Goal: Task Accomplishment & Management: Manage account settings

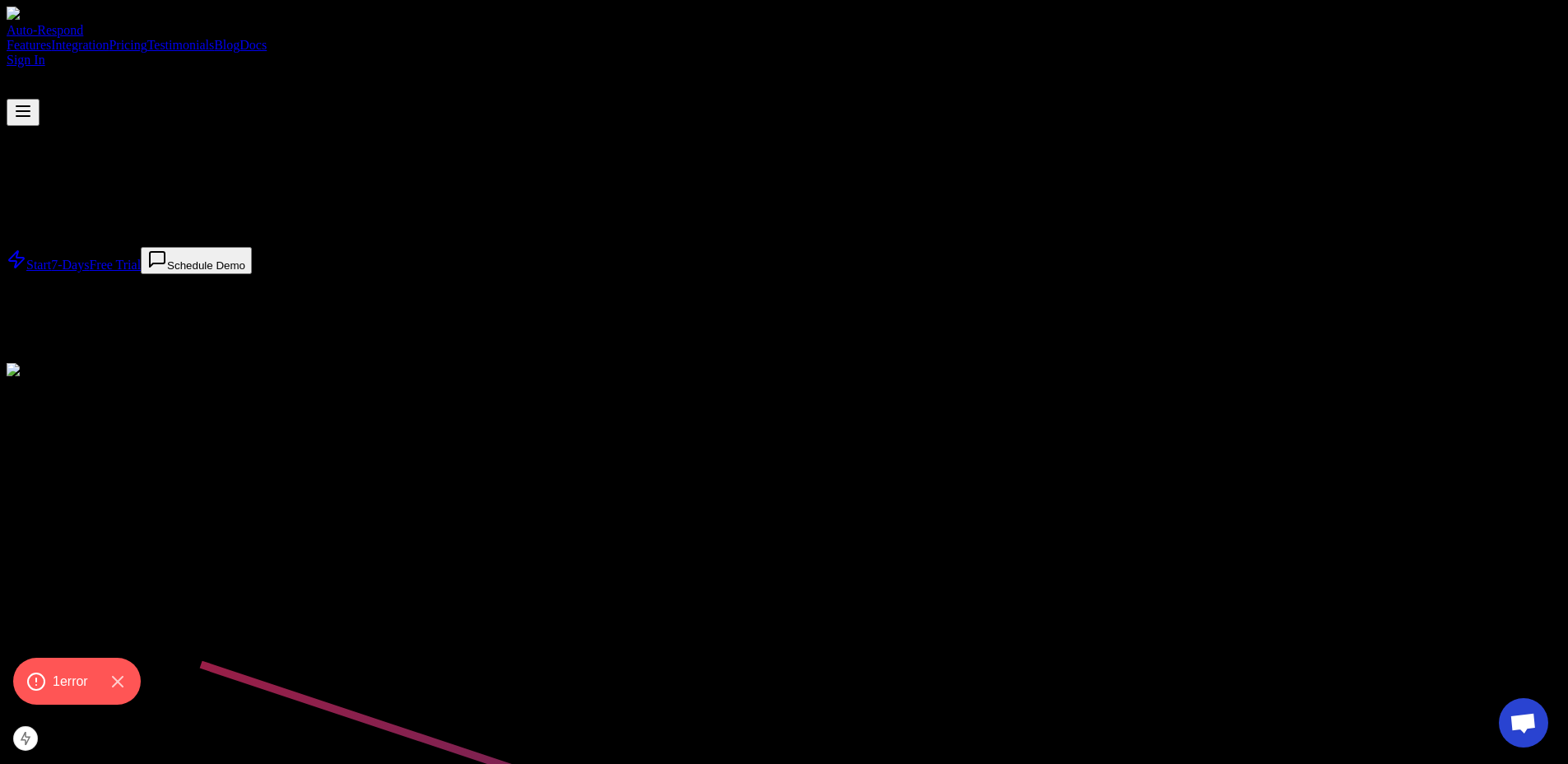
click at [46, 52] on link "Sign In" at bounding box center [26, 59] width 39 height 14
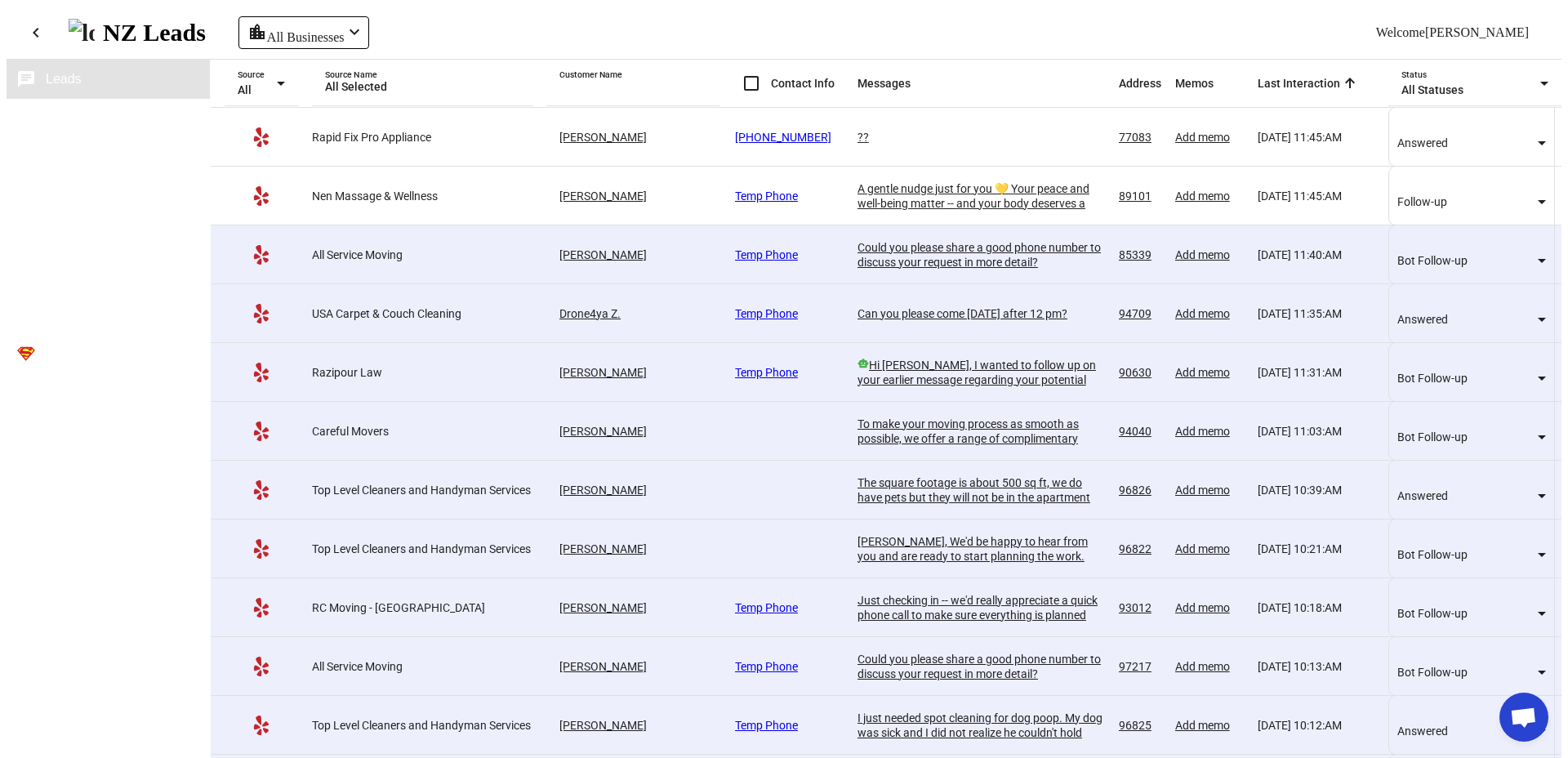
click at [118, 121] on button "business Sources" at bounding box center [108, 118] width 203 height 39
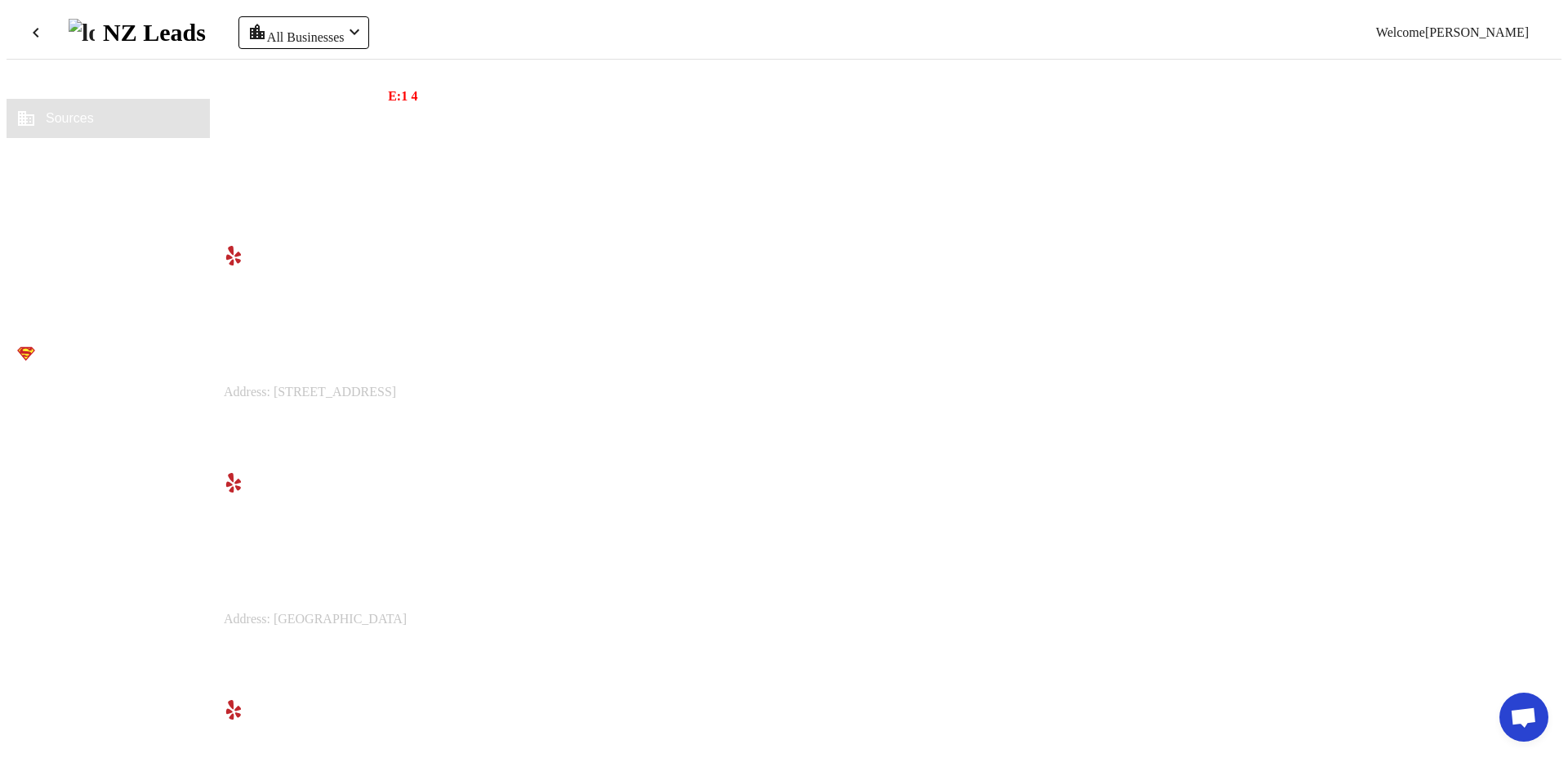
click at [486, 442] on span at bounding box center [413, 422] width 146 height 39
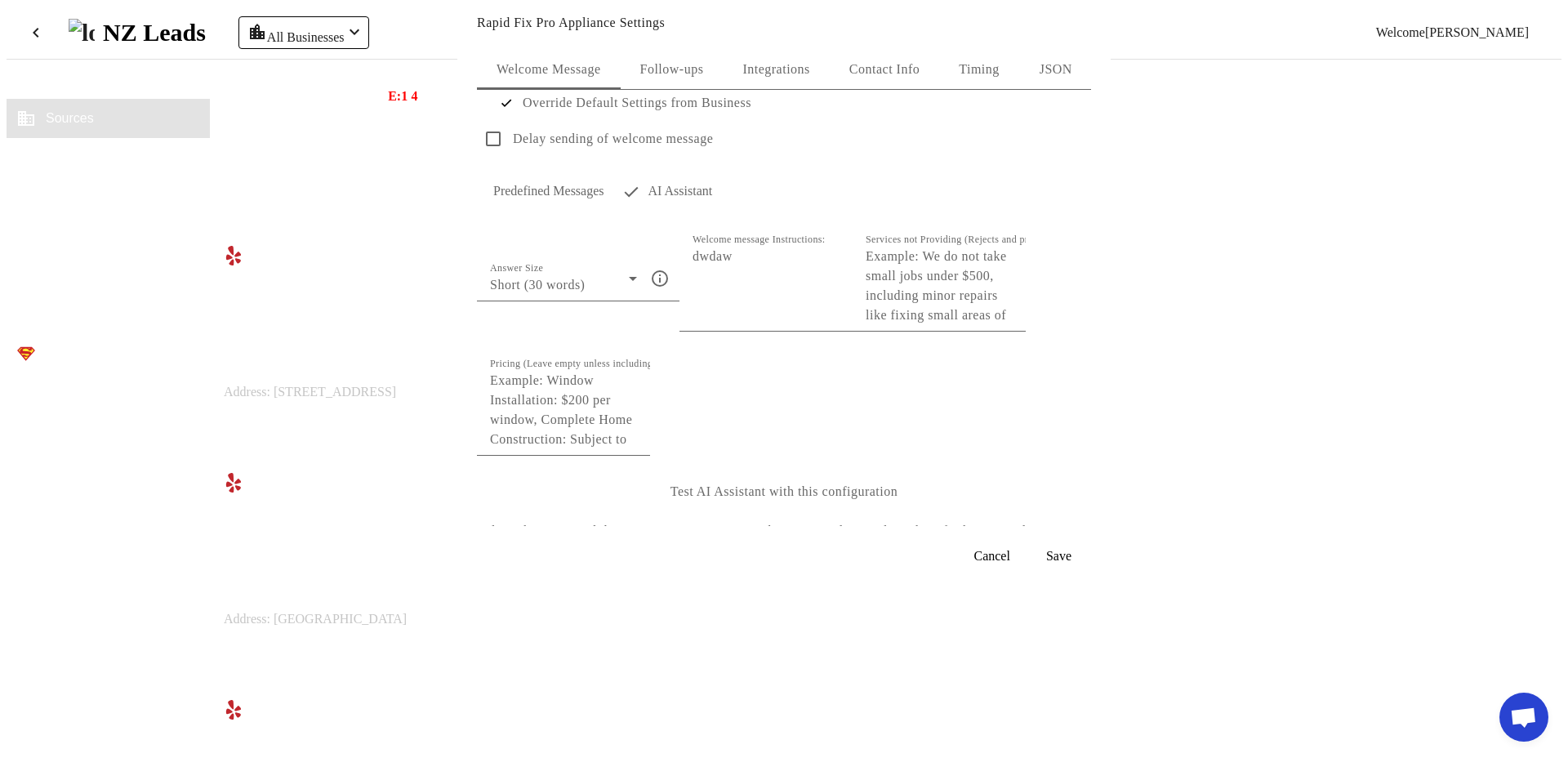
click at [803, 97] on div "Override Default Settings from Business Delay sending of welcome message Predef…" at bounding box center [784, 315] width 614 height 451
click at [776, 68] on span "Integrations" at bounding box center [776, 69] width 67 height 13
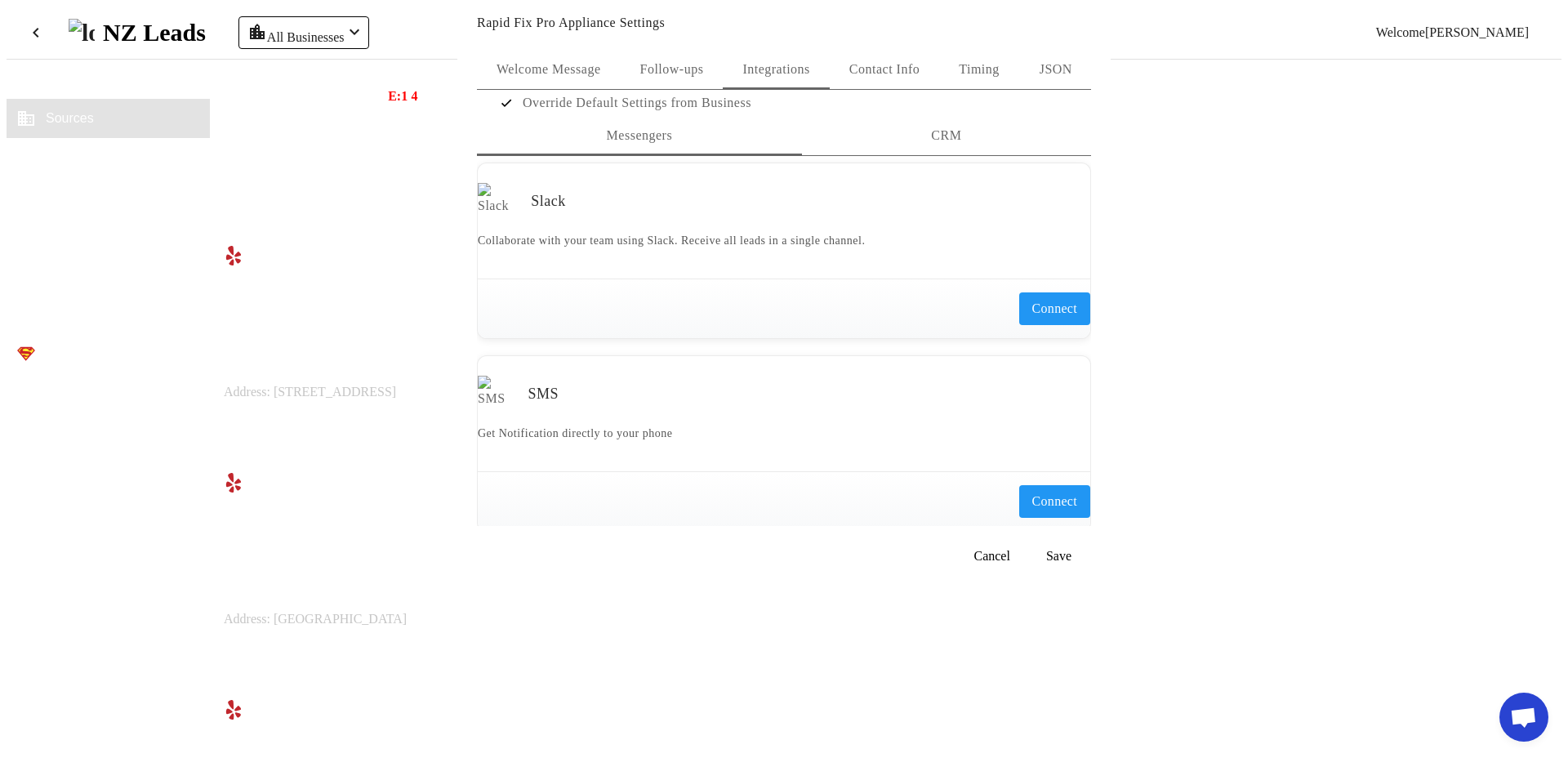
click at [937, 203] on div "Slack Collaborate with your team using Slack. Receive all leads in a single cha…" at bounding box center [784, 539] width 614 height 768
click at [851, 155] on div "CRM" at bounding box center [947, 135] width 289 height 39
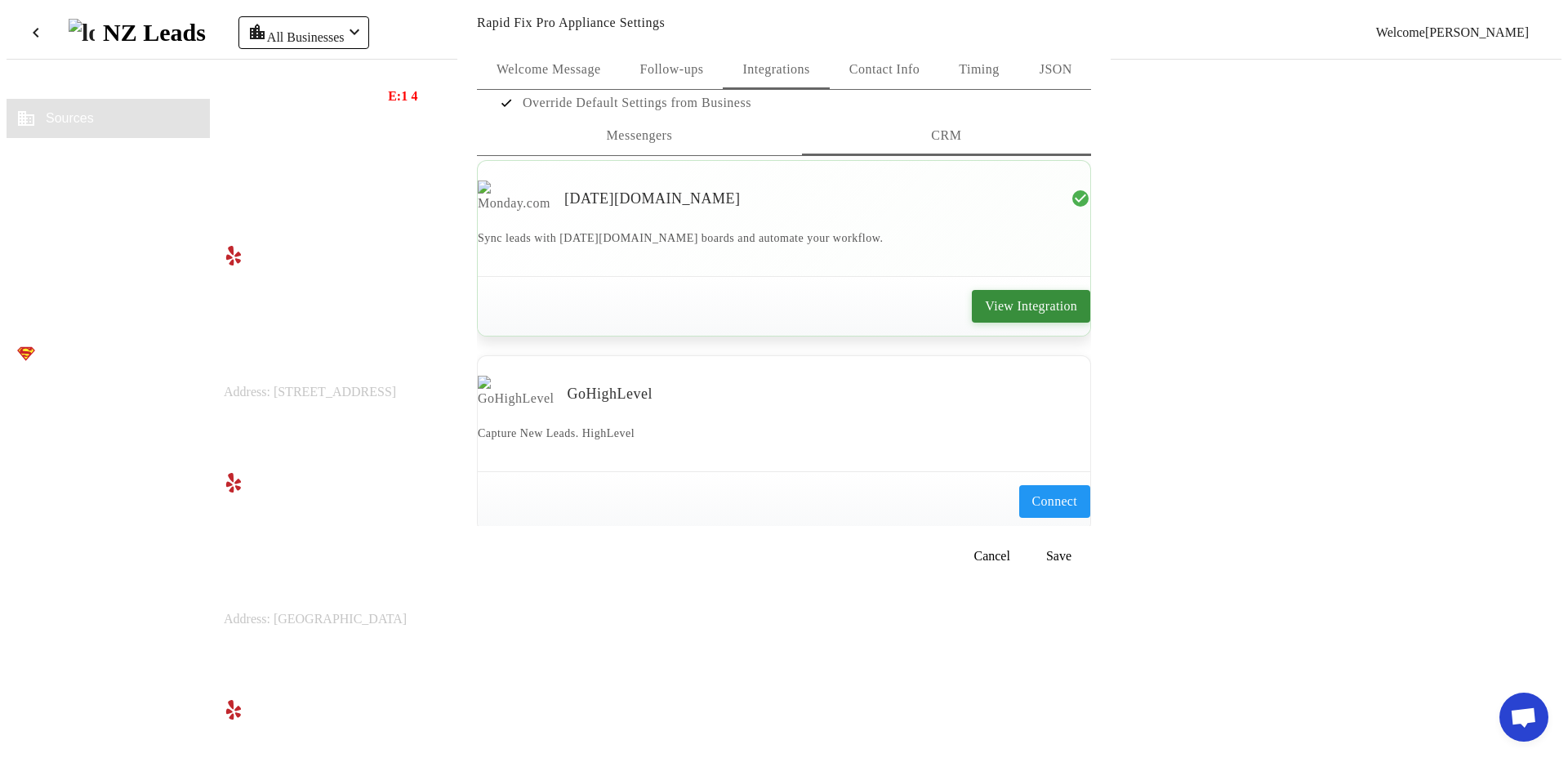
click at [972, 326] on span at bounding box center [1031, 306] width 118 height 39
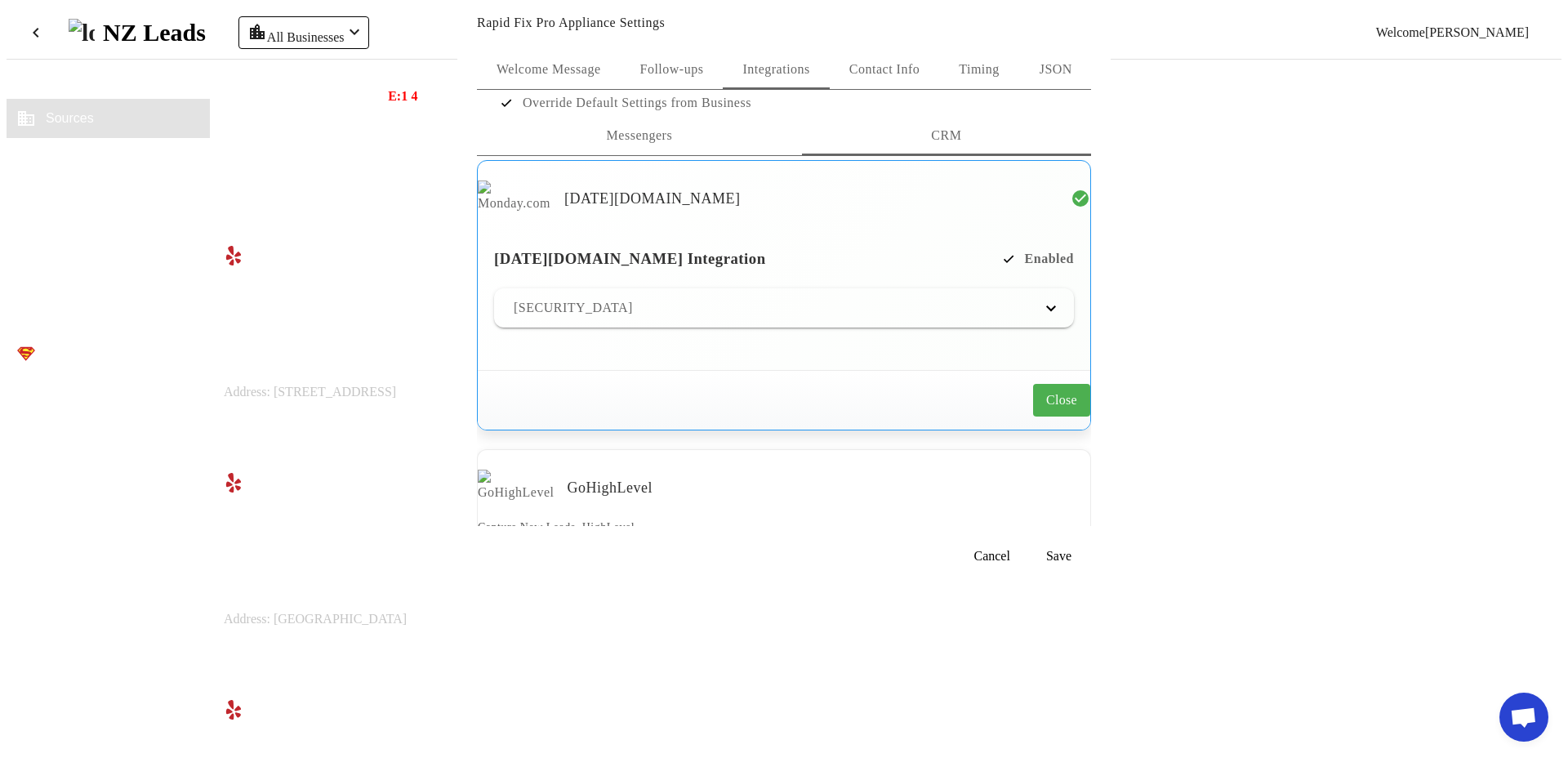
click at [988, 318] on mat-panel-title "[SECURITY_DATA]" at bounding box center [773, 308] width 521 height 19
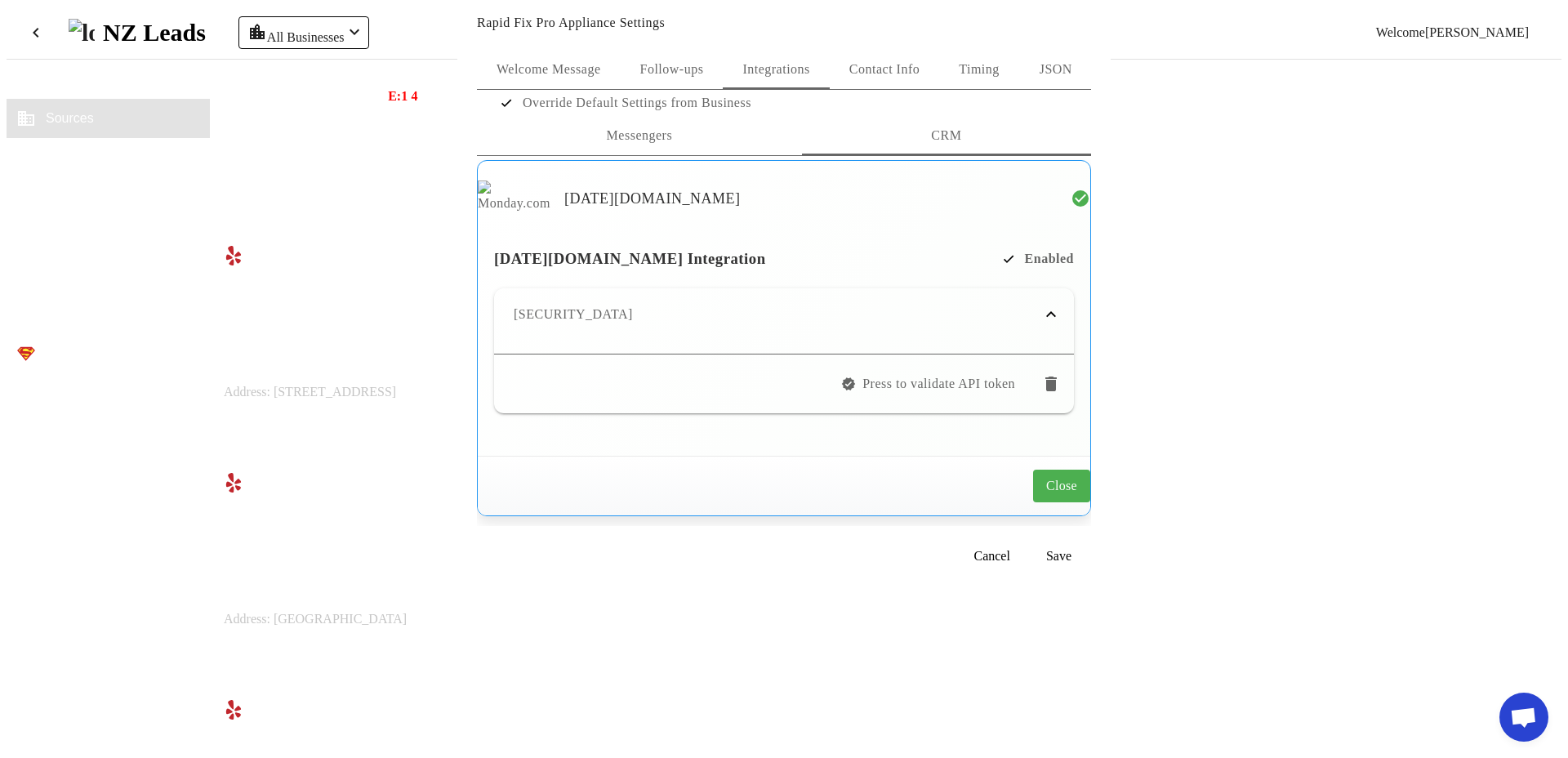
drag, startPoint x: 783, startPoint y: 411, endPoint x: 536, endPoint y: 399, distance: 247.3
click at [535, 325] on mat-panel-title "[SECURITY_DATA]" at bounding box center [773, 314] width 521 height 19
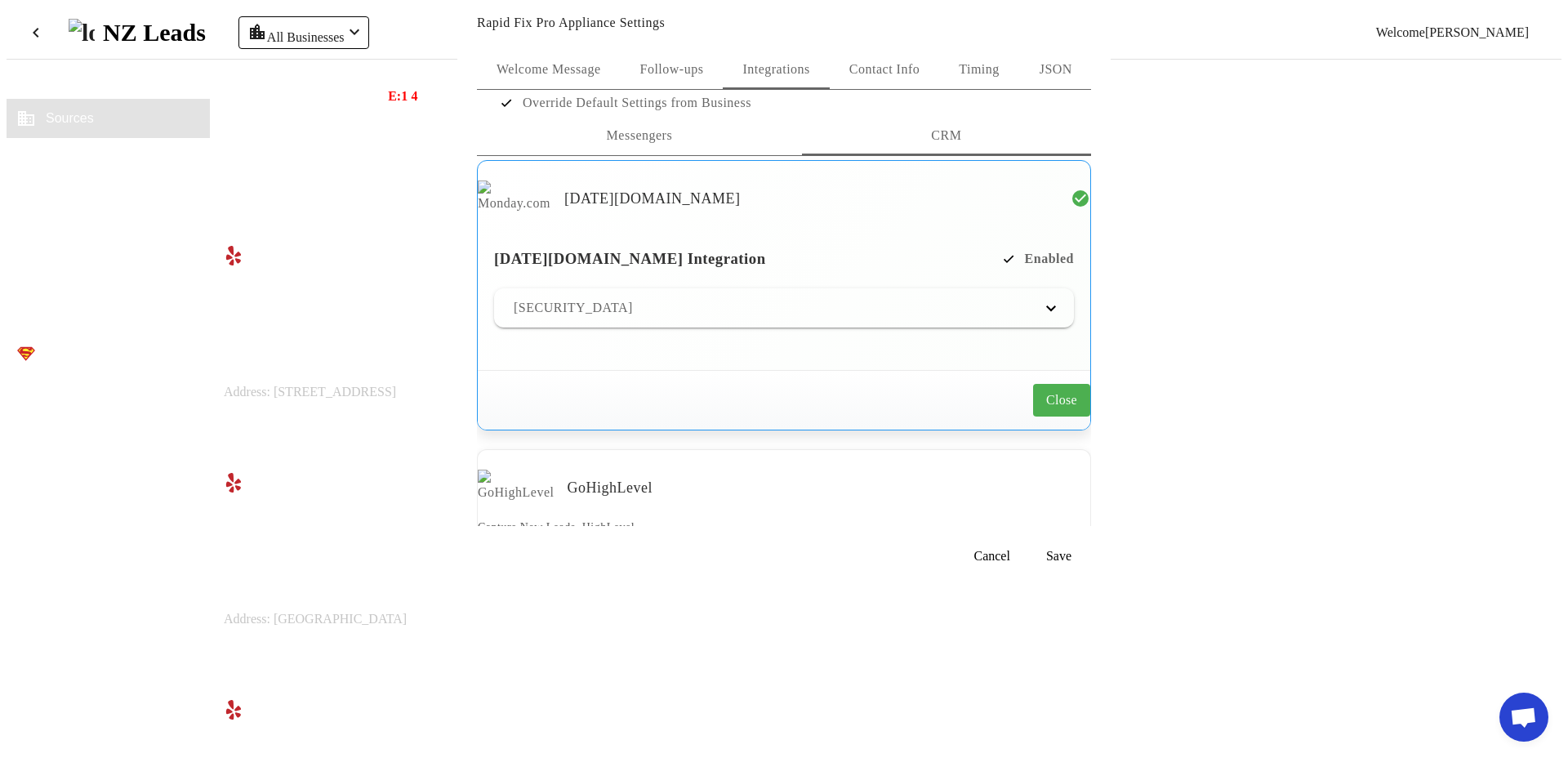
copy mat-panel-title "[SECURITY_DATA]"
click at [1033, 420] on span at bounding box center [1061, 400] width 57 height 39
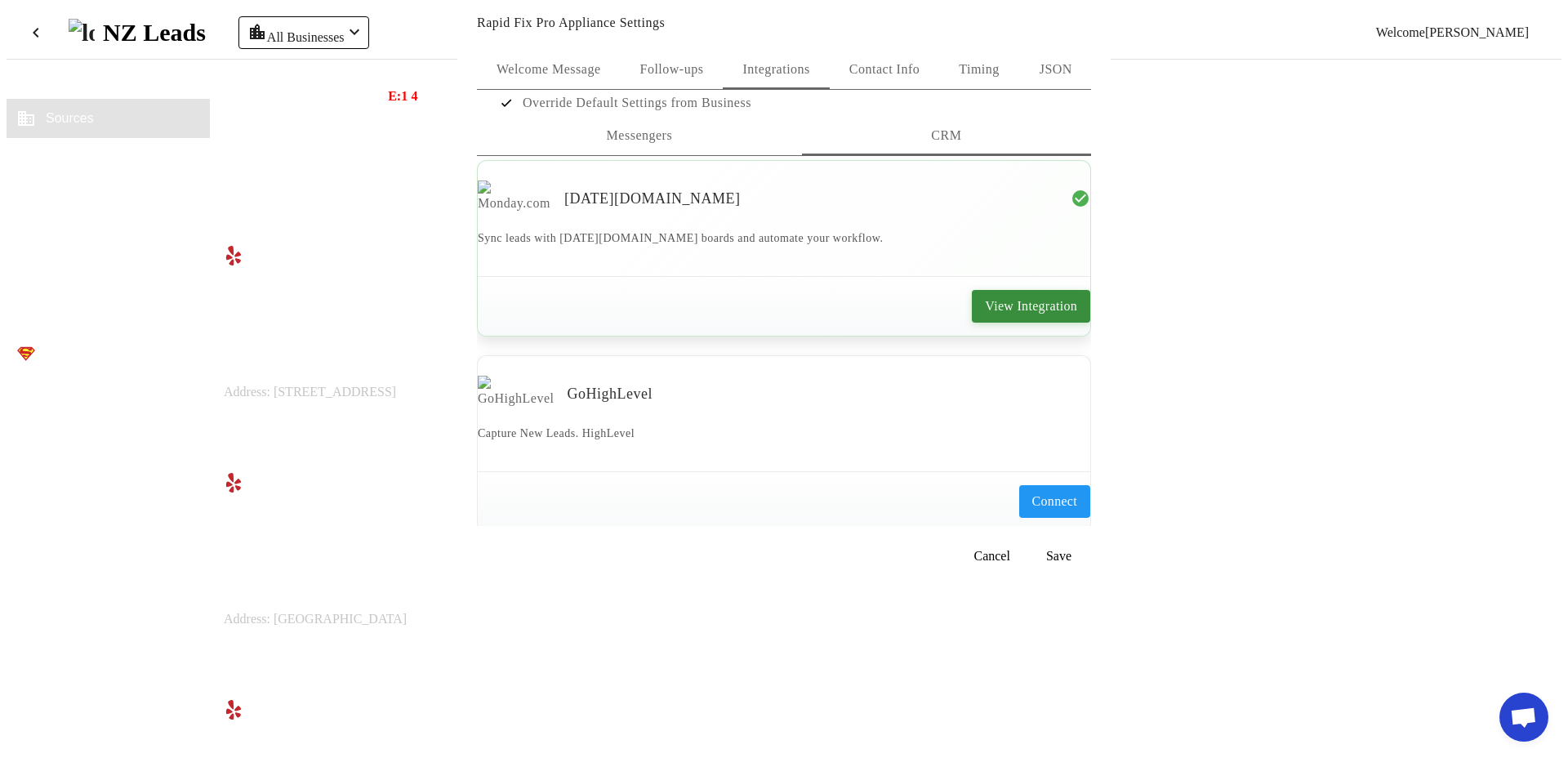
click at [972, 326] on span at bounding box center [1031, 306] width 118 height 39
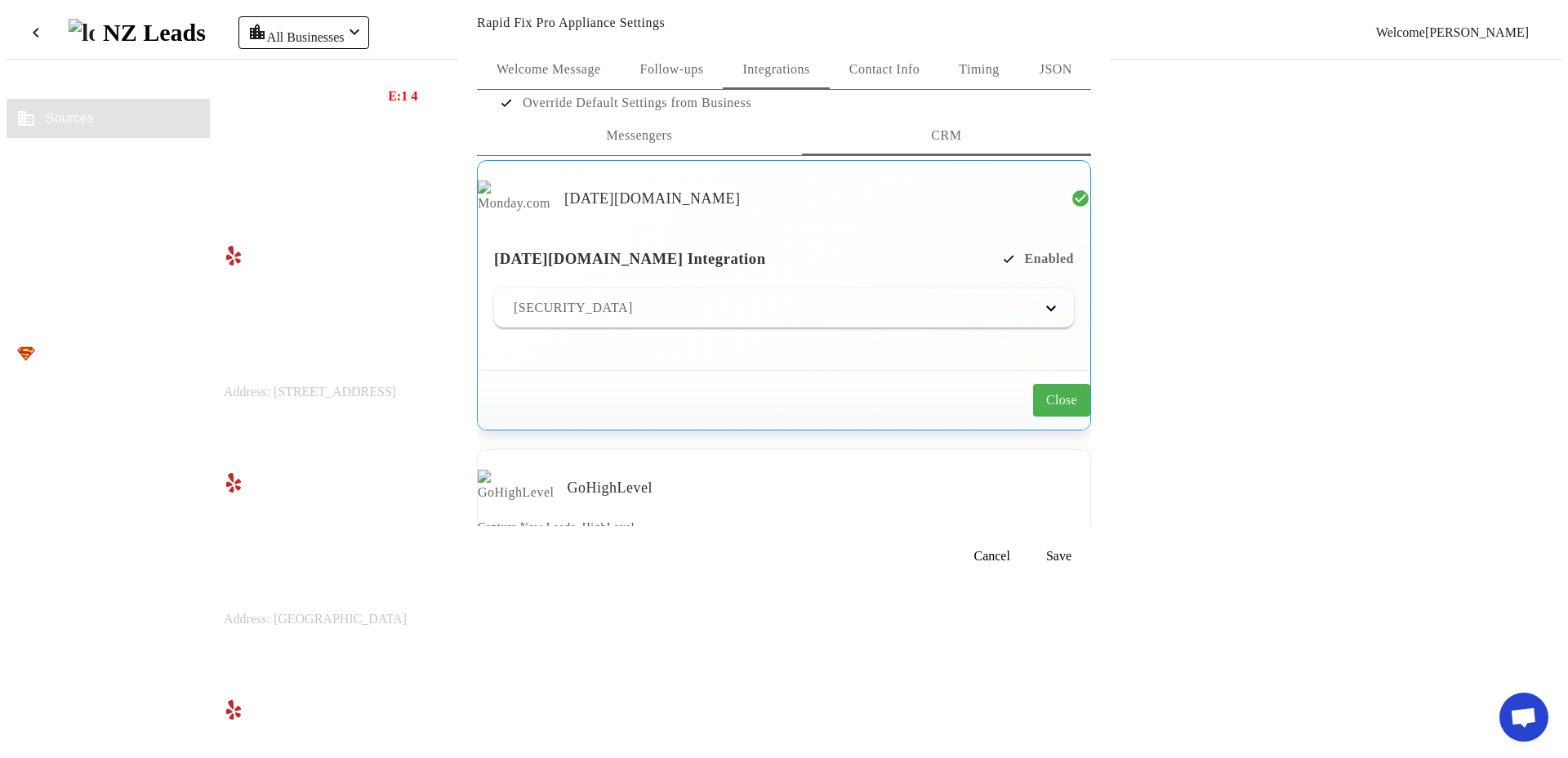
click at [949, 318] on mat-panel-title "[SECURITY_DATA]" at bounding box center [773, 308] width 521 height 19
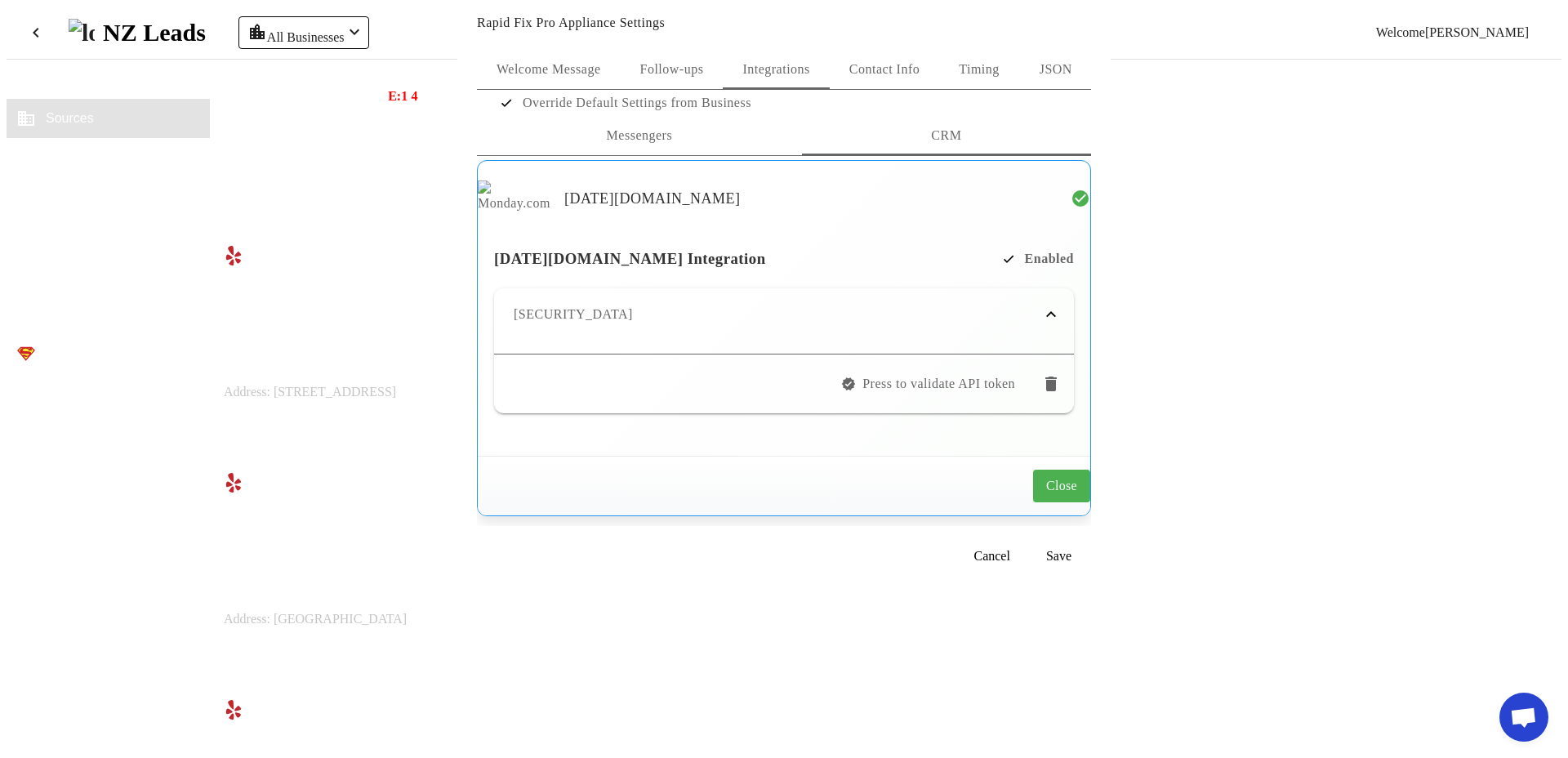
click at [1041, 394] on mat-icon "delete" at bounding box center [1051, 383] width 19 height 19
click at [973, 394] on span "Yes" at bounding box center [982, 383] width 20 height 19
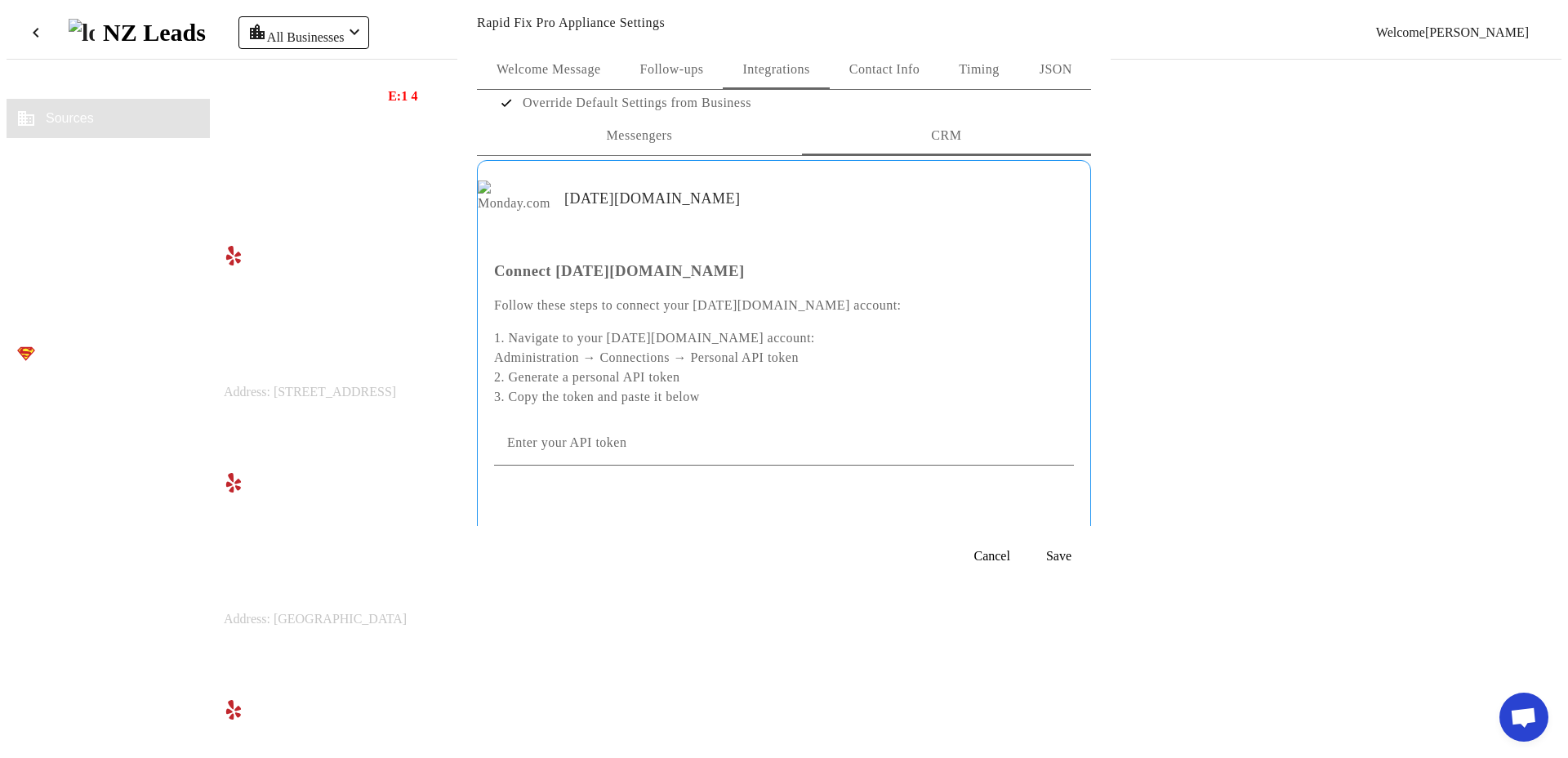
click at [695, 443] on input "Enter your API token" at bounding box center [784, 449] width 554 height 19
paste input "[SECURITY_DATA]"
type input "[SECURITY_DATA]"
click at [1013, 441] on span at bounding box center [1039, 442] width 52 height 39
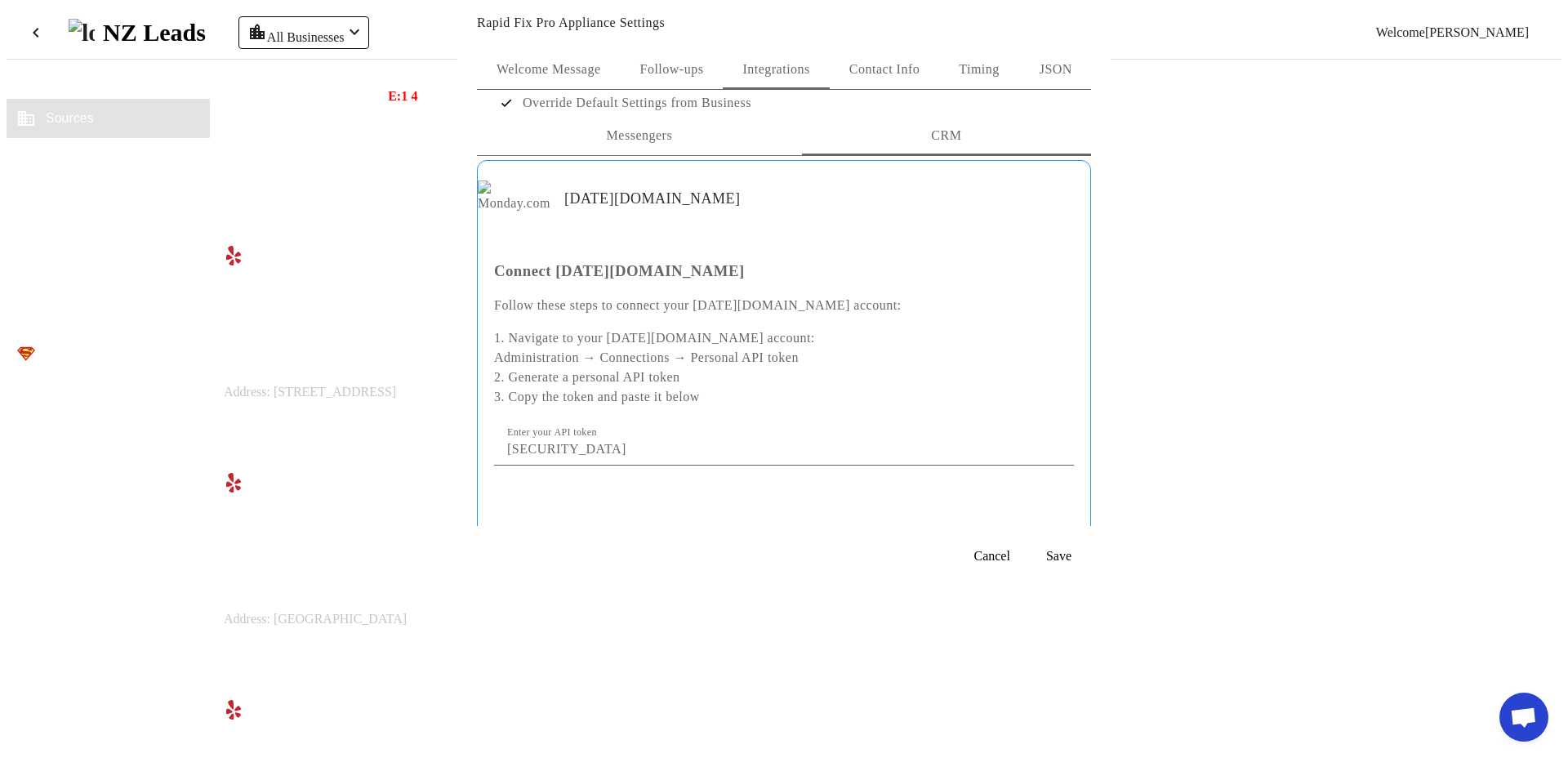
scroll to position [0, 0]
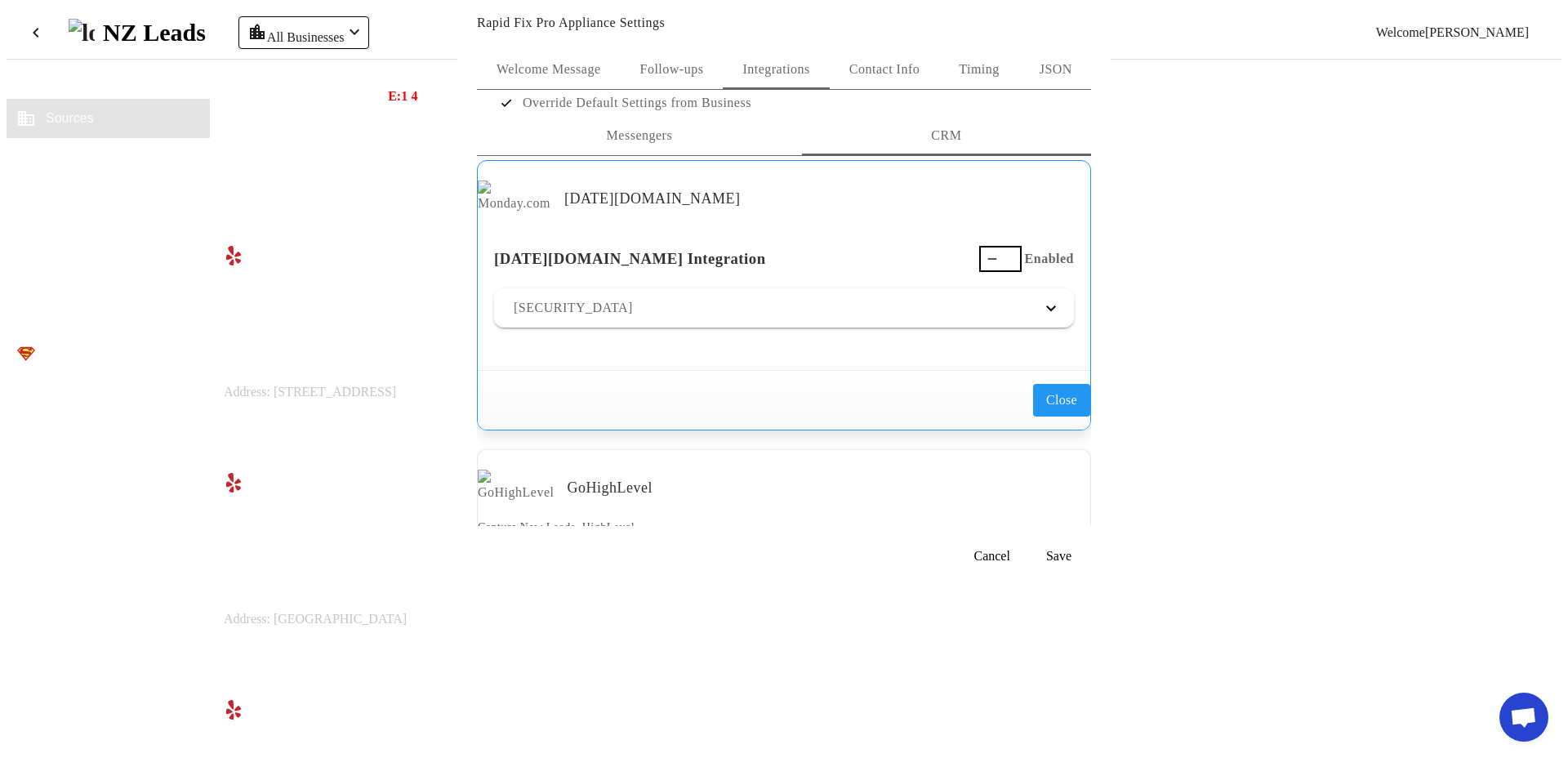
drag, startPoint x: 959, startPoint y: 329, endPoint x: 963, endPoint y: 356, distance: 27.3
click at [986, 266] on icon "button" at bounding box center [993, 259] width 13 height 13
click at [905, 318] on mat-panel-title "[SECURITY_DATA]" at bounding box center [773, 308] width 521 height 19
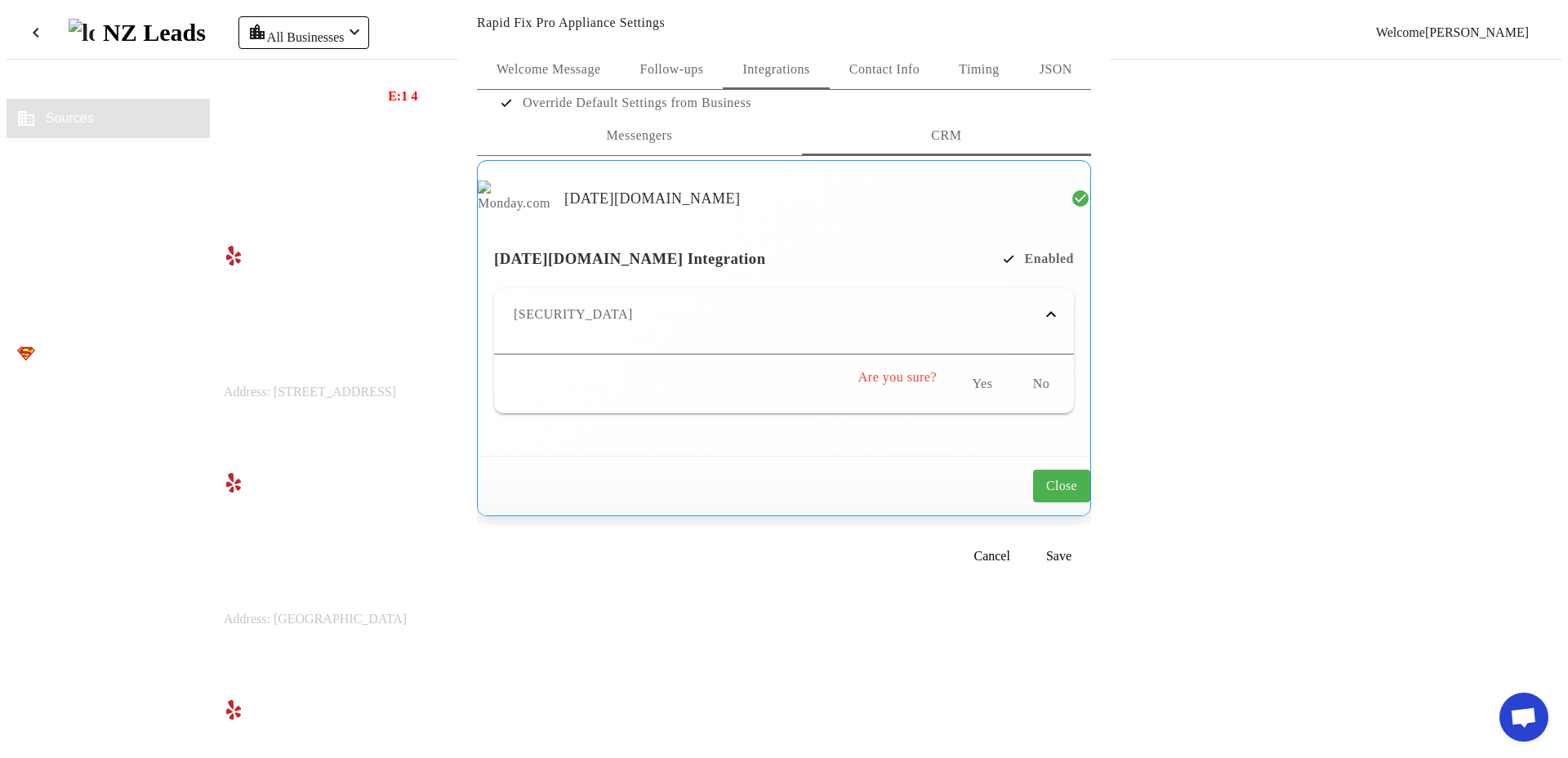
click at [1015, 404] on span at bounding box center [1041, 383] width 52 height 39
click at [899, 394] on span "Press to validate API token" at bounding box center [938, 383] width 153 height 19
